Goal: Transaction & Acquisition: Purchase product/service

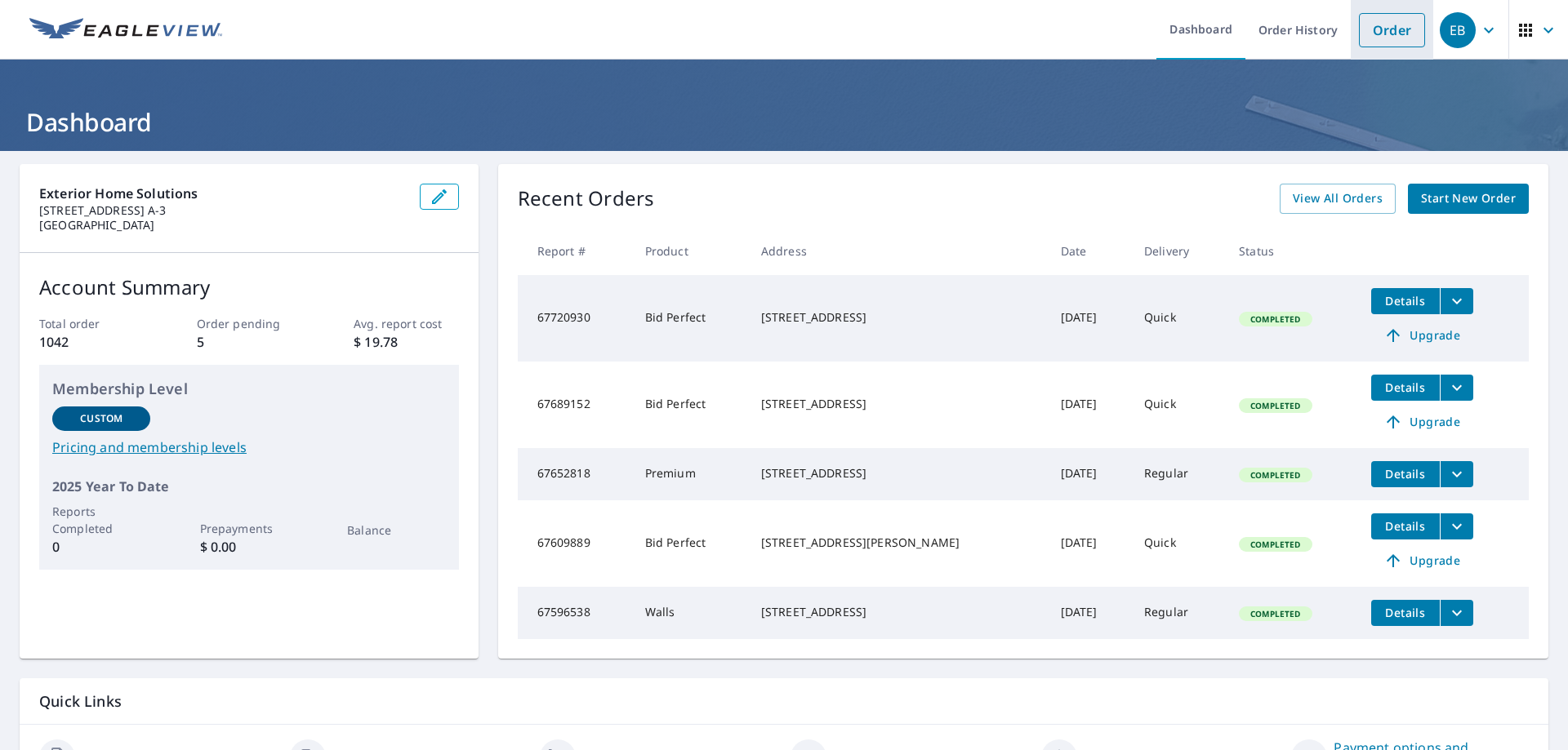
click at [1378, 28] on link "Order" at bounding box center [1392, 30] width 67 height 35
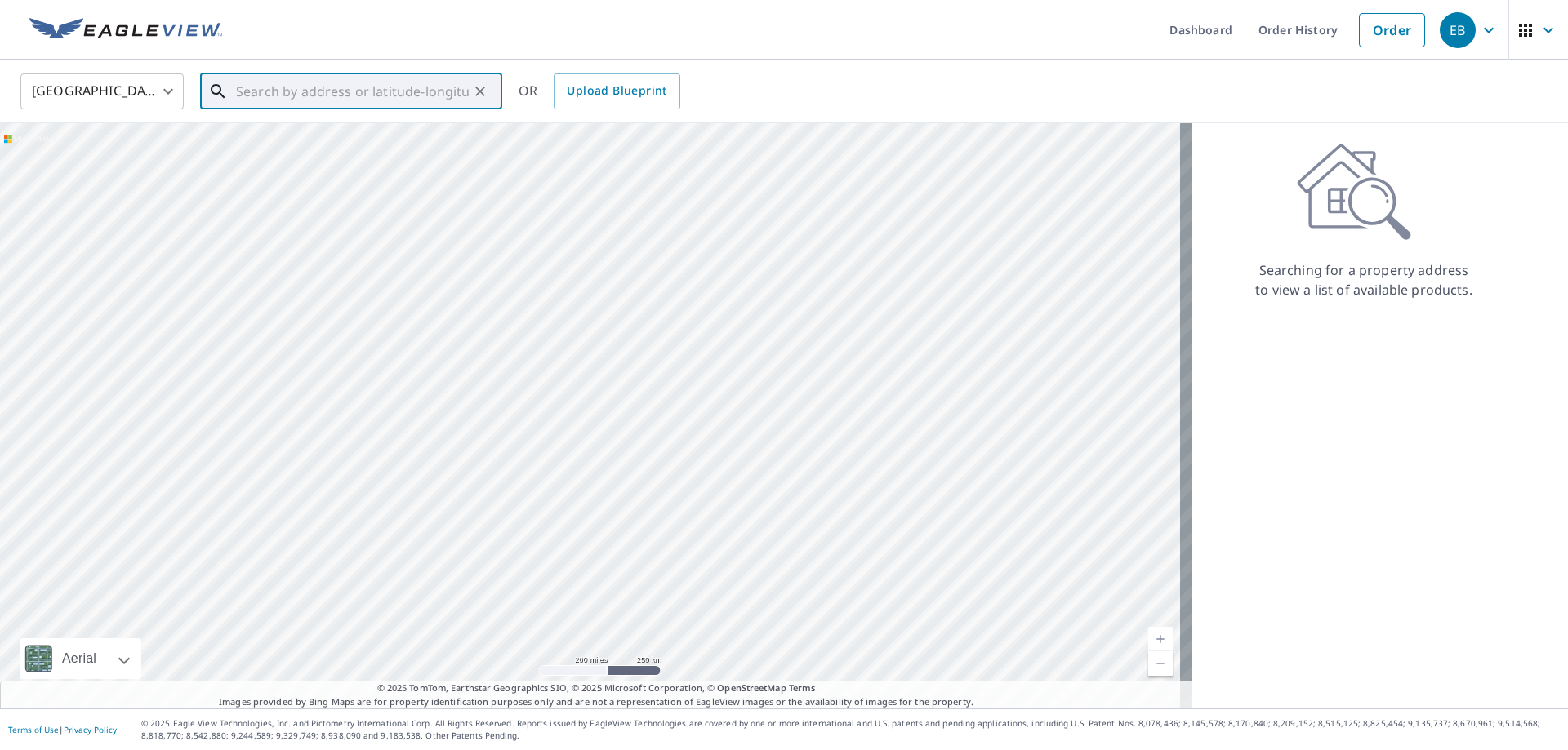
paste input "[STREET_ADDRESS]"
click at [281, 142] on span "[STREET_ADDRESS]" at bounding box center [360, 138] width 257 height 20
type input "[STREET_ADDRESS]"
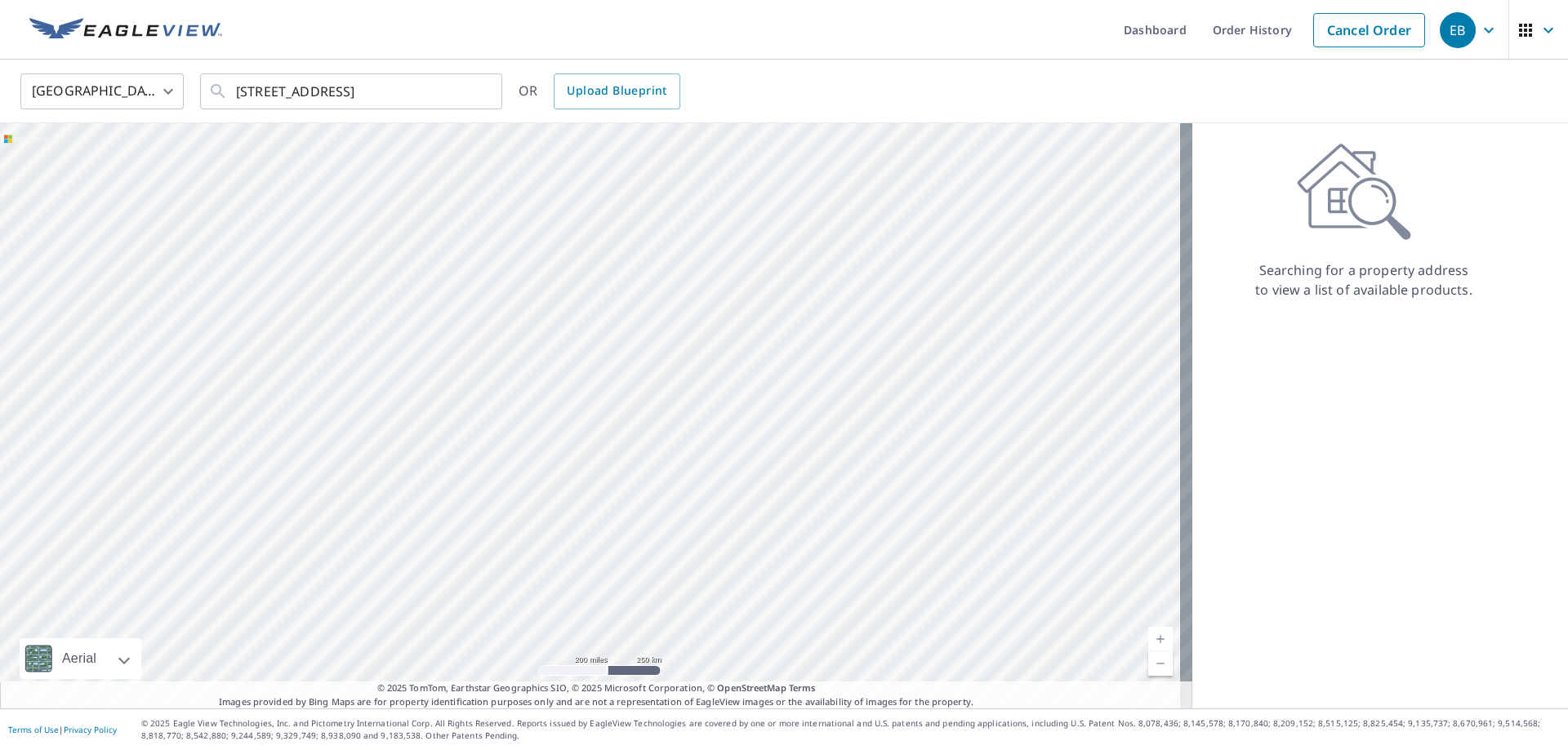
scroll to position [0, 0]
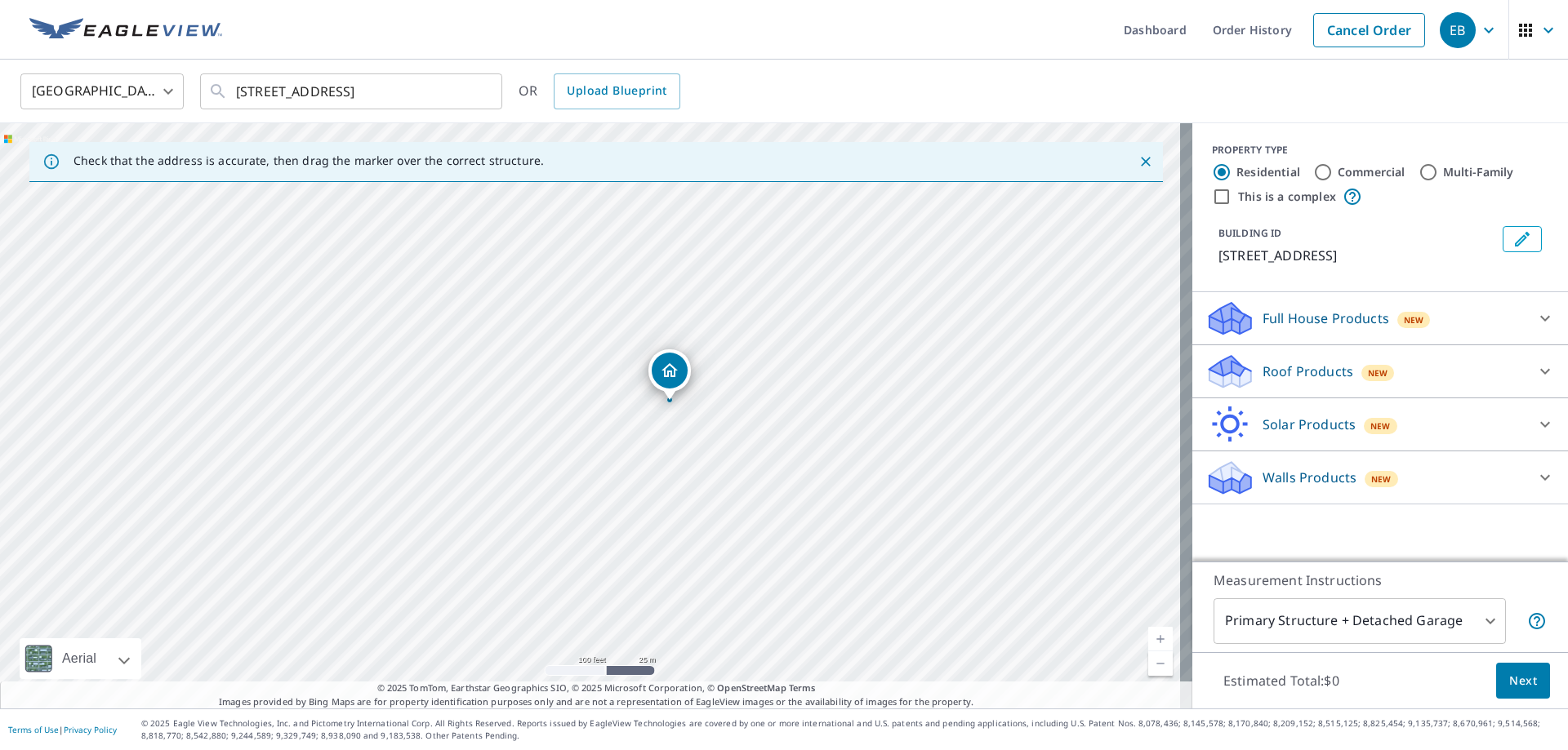
click at [1535, 370] on icon at bounding box center [1545, 372] width 20 height 20
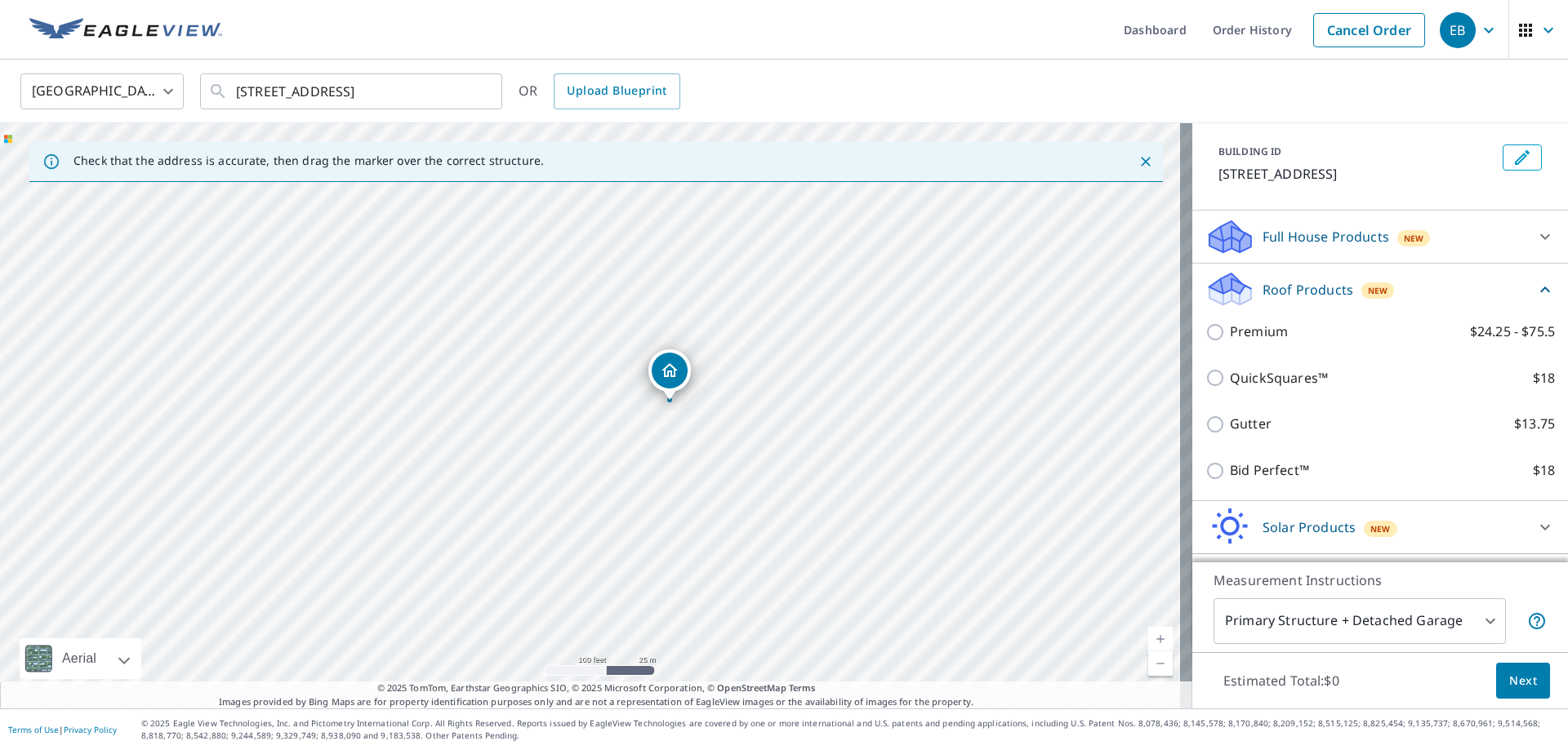
scroll to position [127, 0]
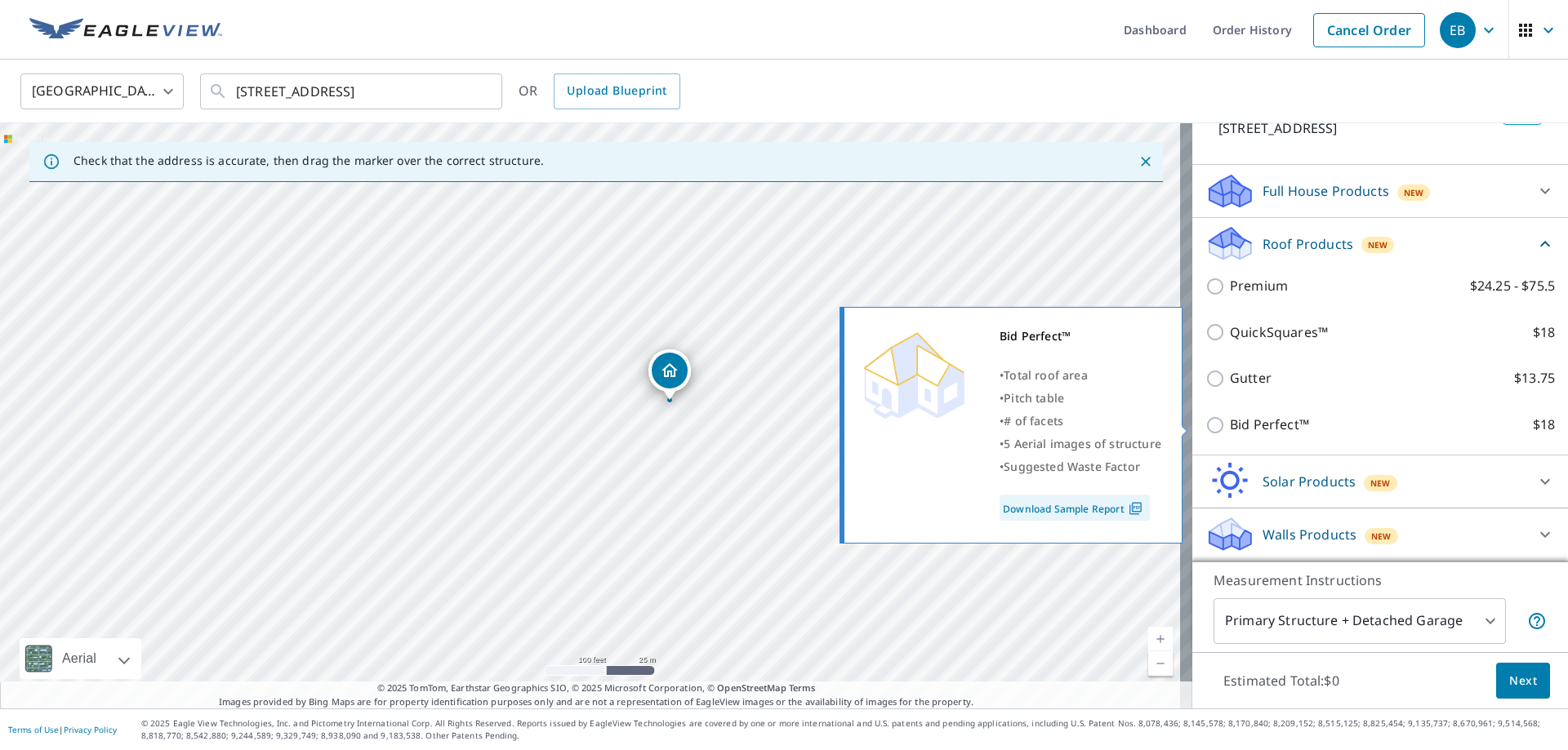
click at [1208, 423] on input "Bid Perfect™ $18" at bounding box center [1218, 425] width 24 height 20
checkbox input "true"
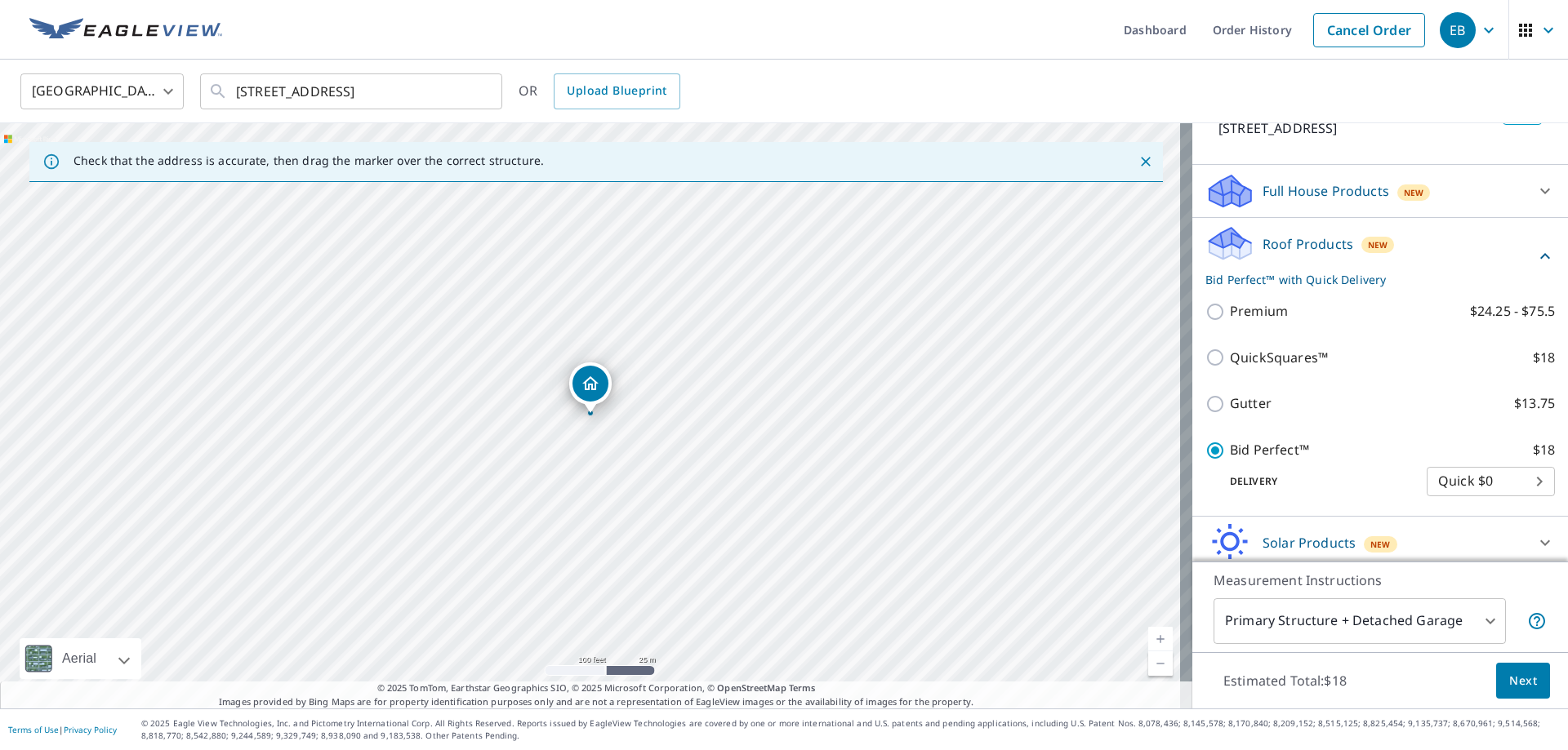
click at [1513, 681] on span "Next" at bounding box center [1523, 682] width 28 height 21
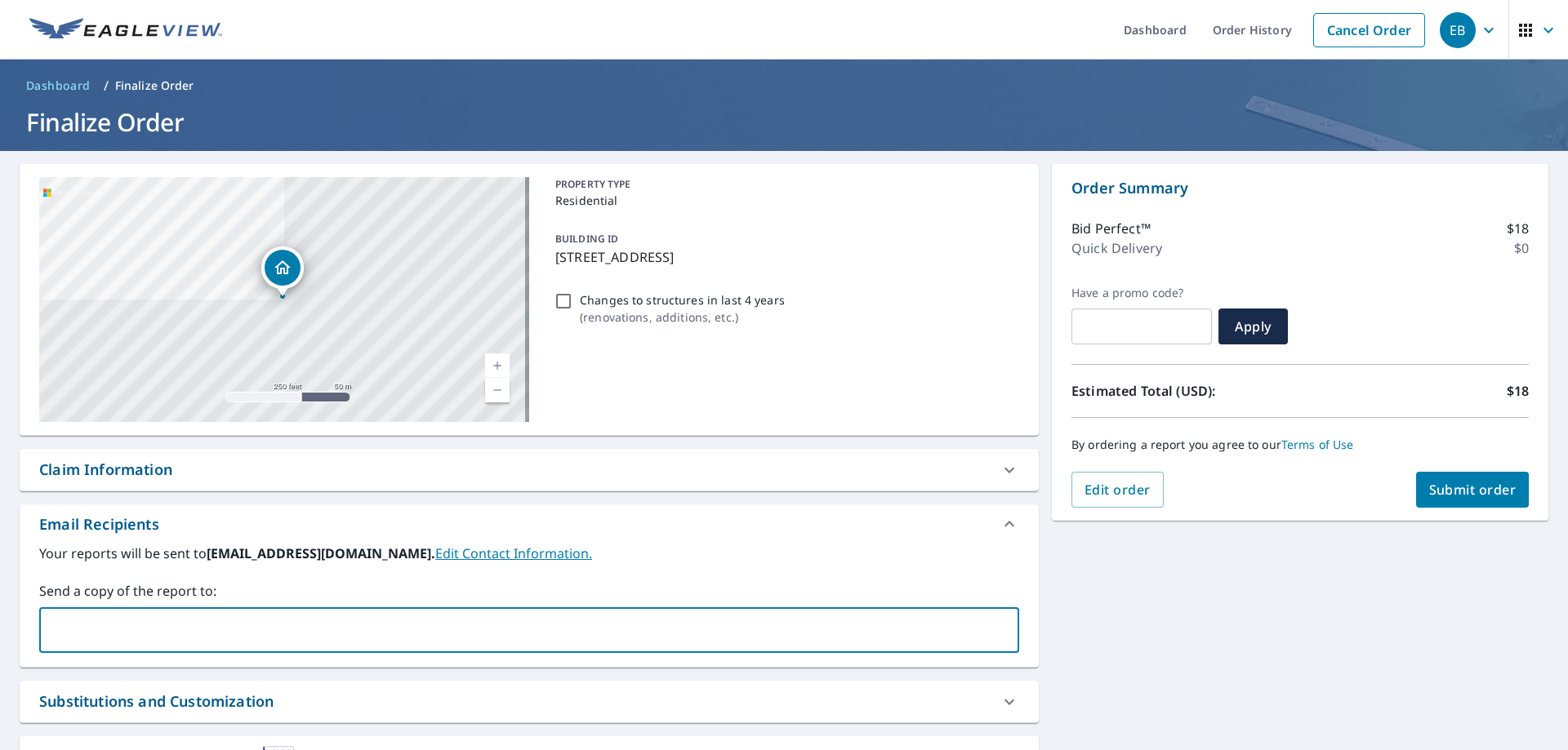
click at [82, 629] on input "text" at bounding box center [517, 630] width 940 height 31
paste input "[EMAIL_ADDRESS][DOMAIN_NAME]"
type input "[EMAIL_ADDRESS][DOMAIN_NAME]"
click at [1125, 621] on div "[STREET_ADDRESS] Aerial Road A standard road map Aerial A detailed look from ab…" at bounding box center [784, 497] width 1568 height 691
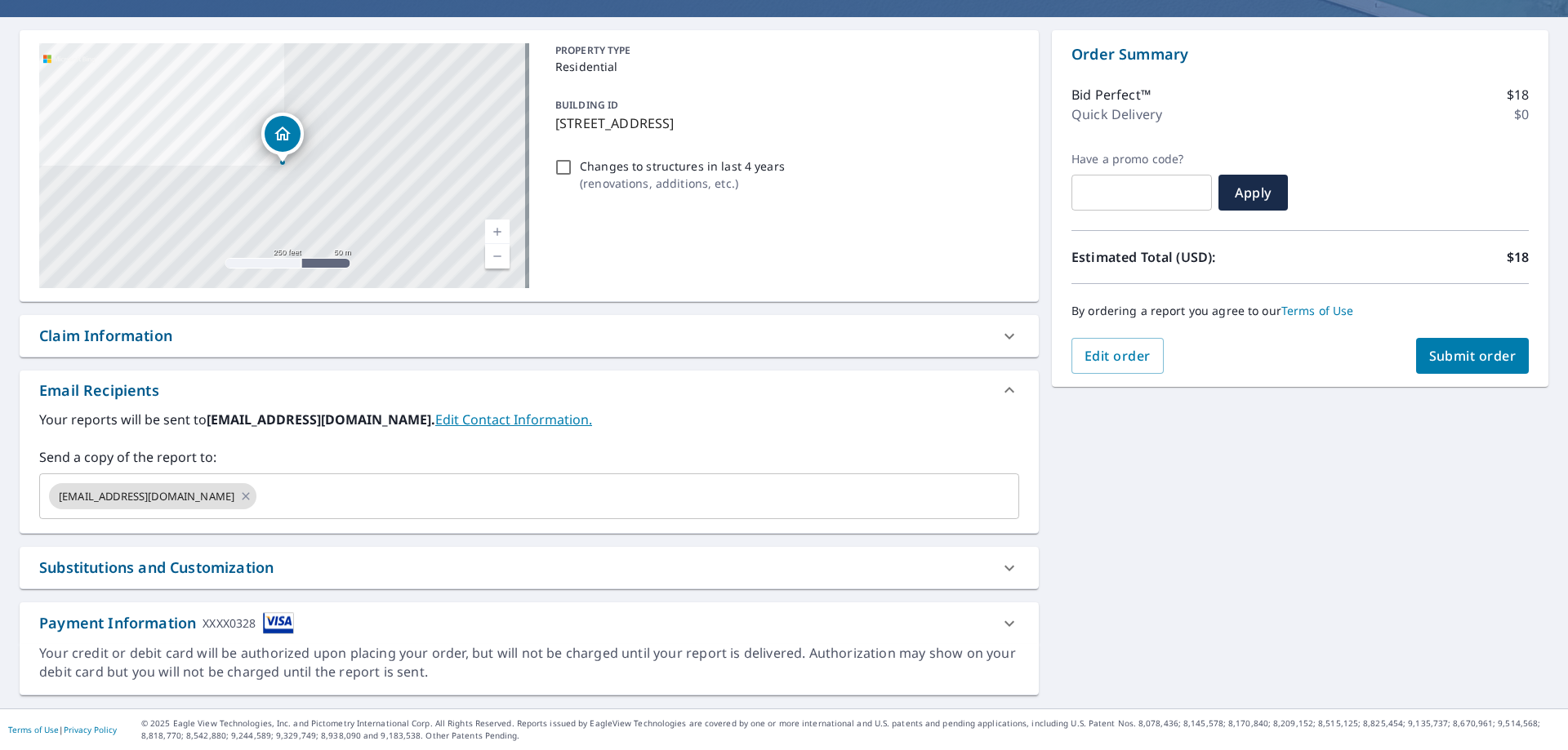
scroll to position [52, 0]
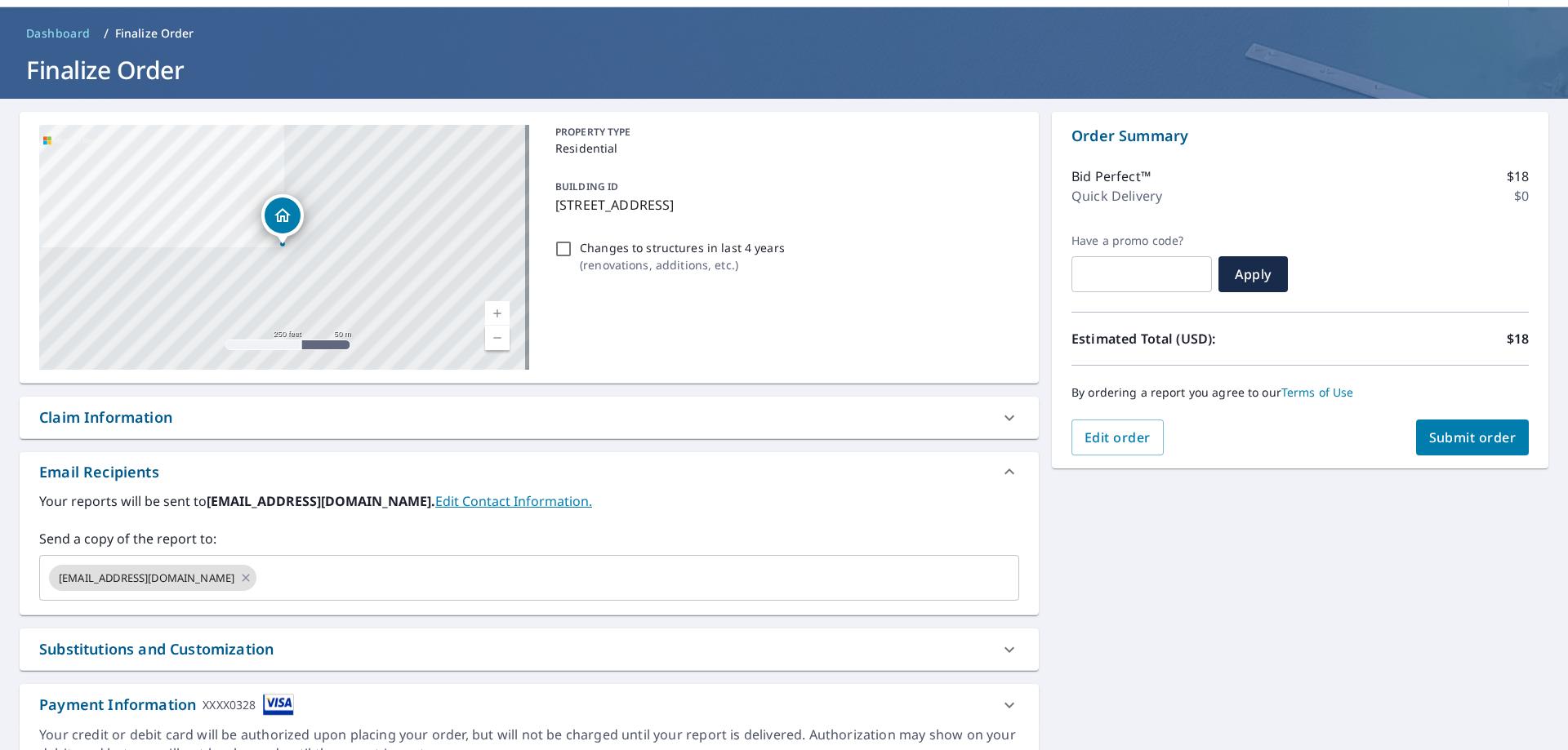
click at [1000, 651] on icon at bounding box center [1010, 650] width 20 height 20
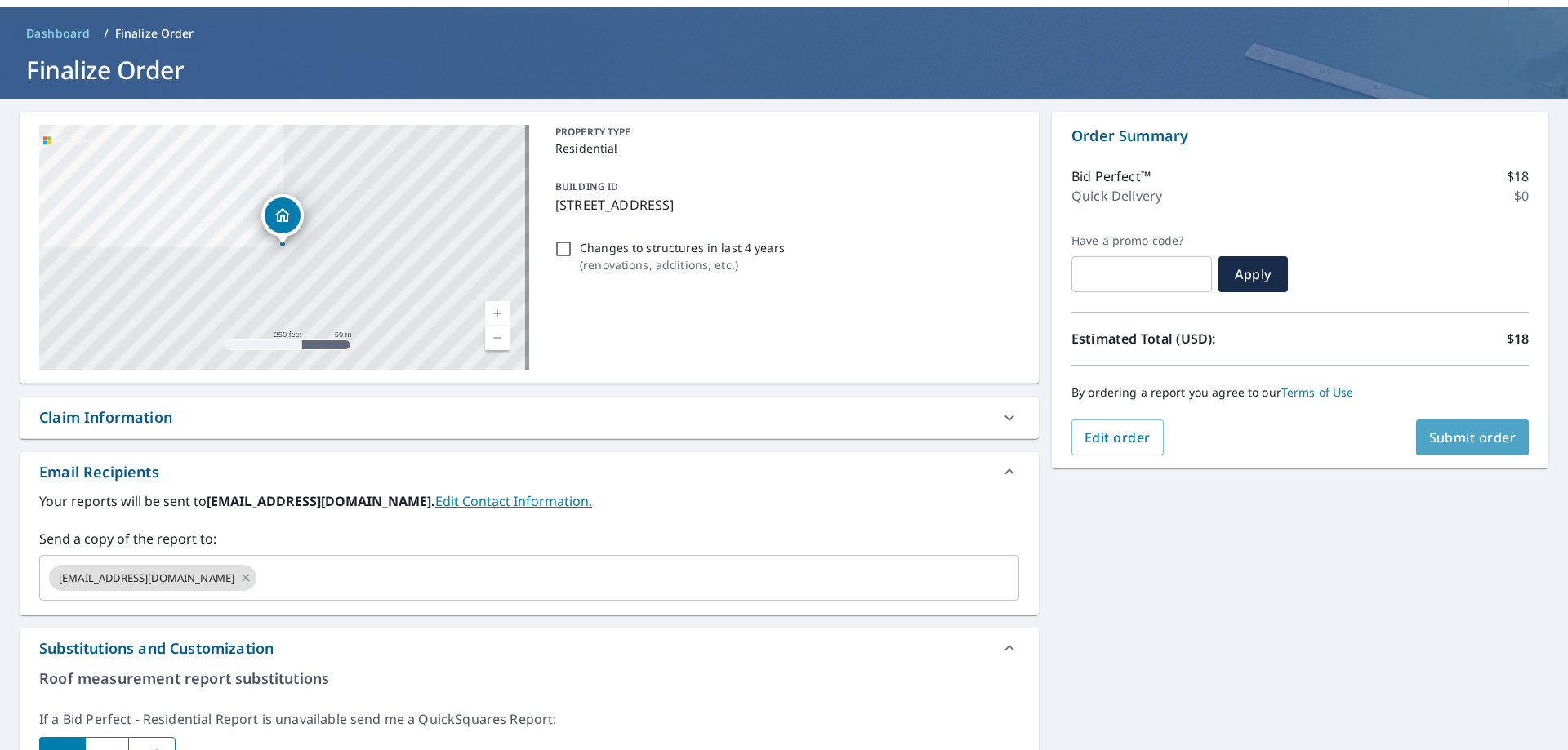
click at [1456, 437] on span "Submit order" at bounding box center [1473, 437] width 87 height 18
